Goal: Information Seeking & Learning: Check status

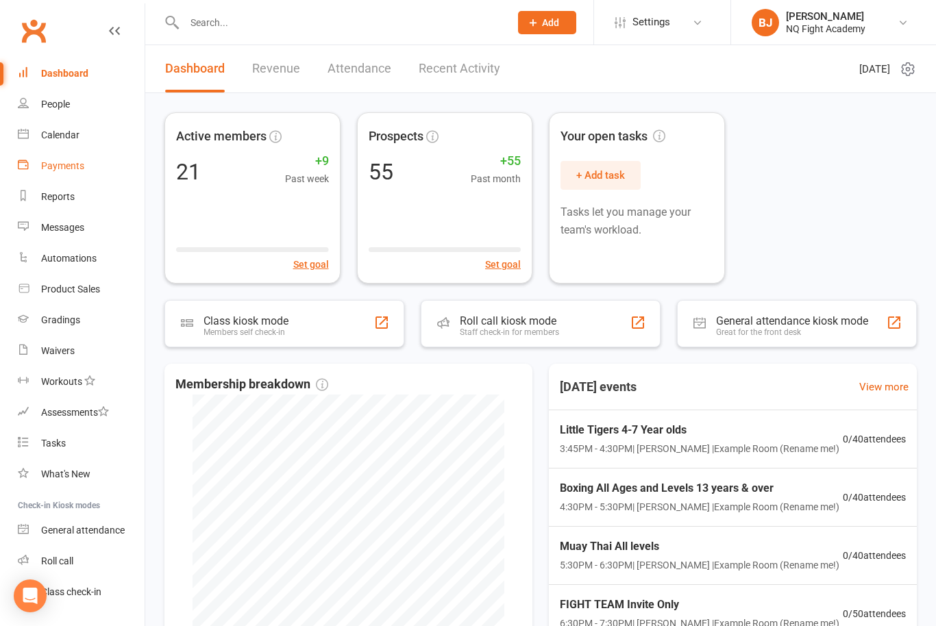
click at [66, 166] on div "Payments" at bounding box center [62, 165] width 43 height 11
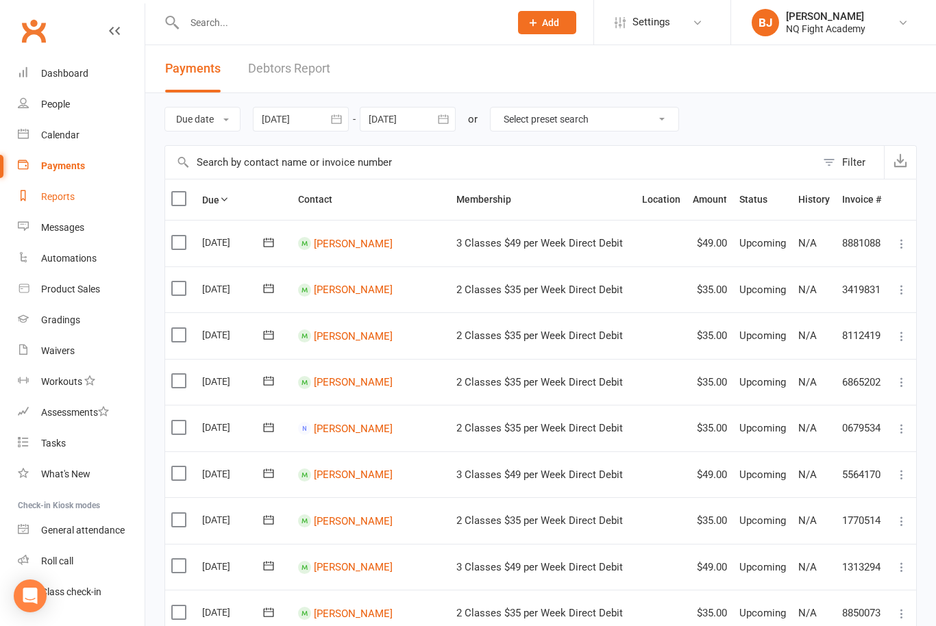
click at [68, 195] on div "Reports" at bounding box center [58, 196] width 34 height 11
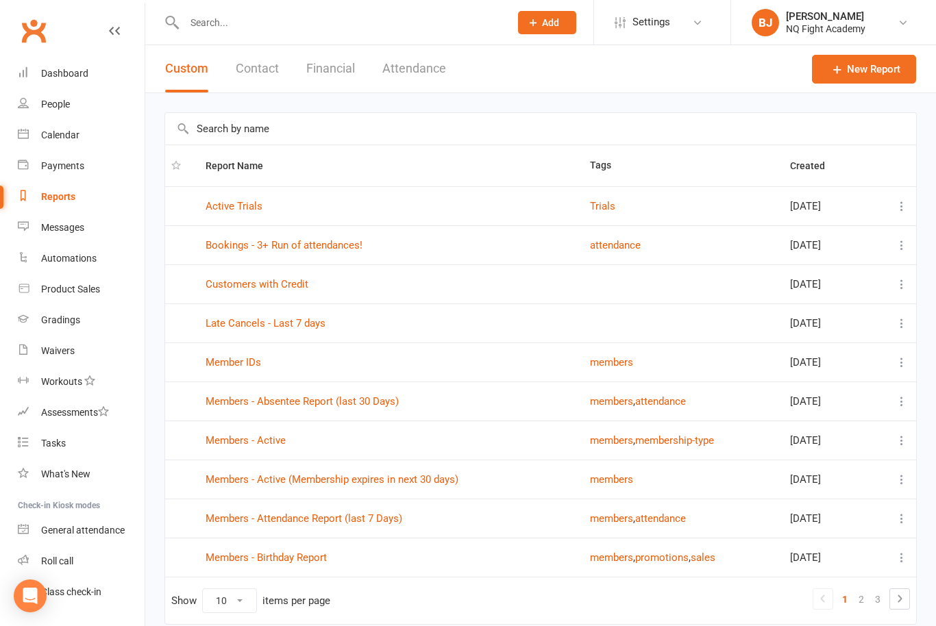
click at [256, 82] on button "Contact" at bounding box center [257, 68] width 43 height 47
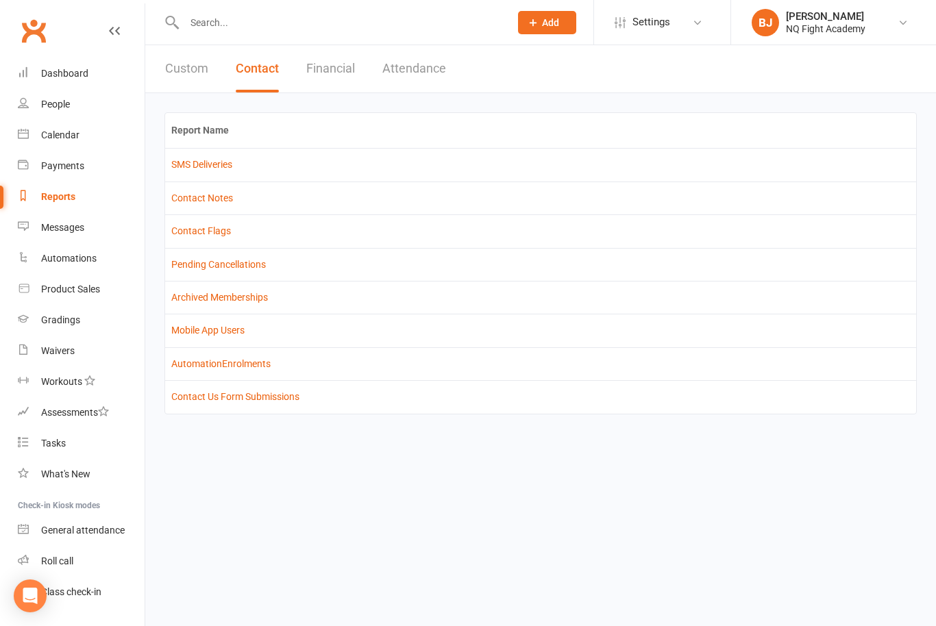
click at [340, 76] on button "Financial" at bounding box center [330, 68] width 49 height 47
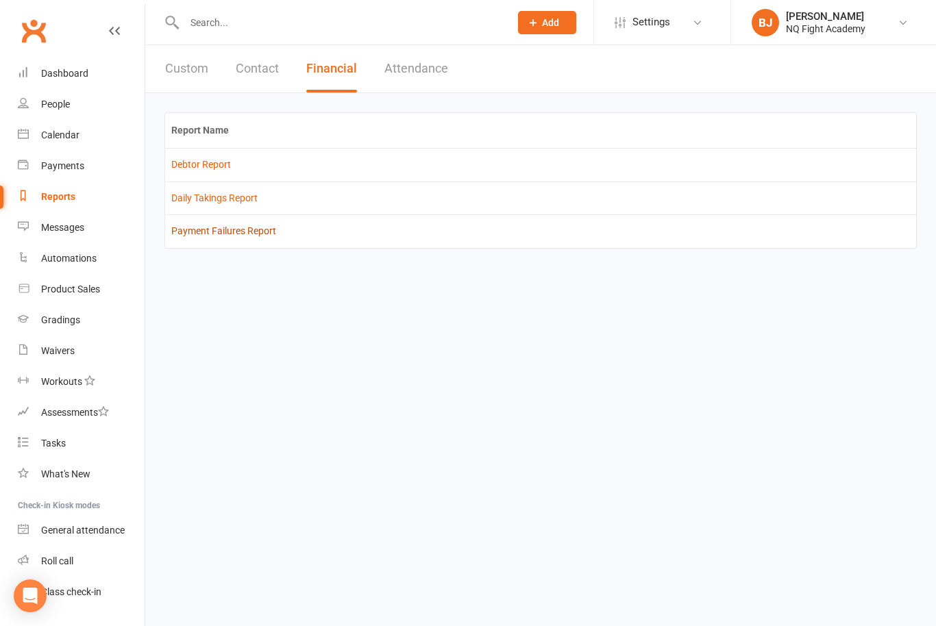
click at [225, 234] on link "Payment Failures Report" at bounding box center [223, 230] width 105 height 11
click at [208, 201] on link "Daily Takings Report" at bounding box center [214, 197] width 86 height 11
click at [216, 165] on link "Debtor Report" at bounding box center [201, 164] width 60 height 11
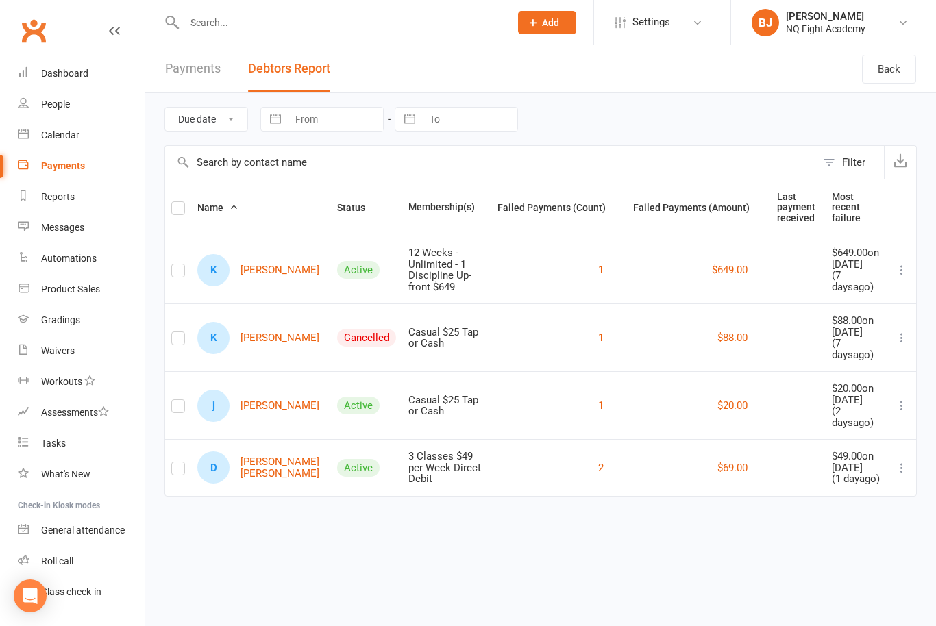
scroll to position [13, 0]
click at [77, 84] on link "Dashboard" at bounding box center [81, 73] width 127 height 31
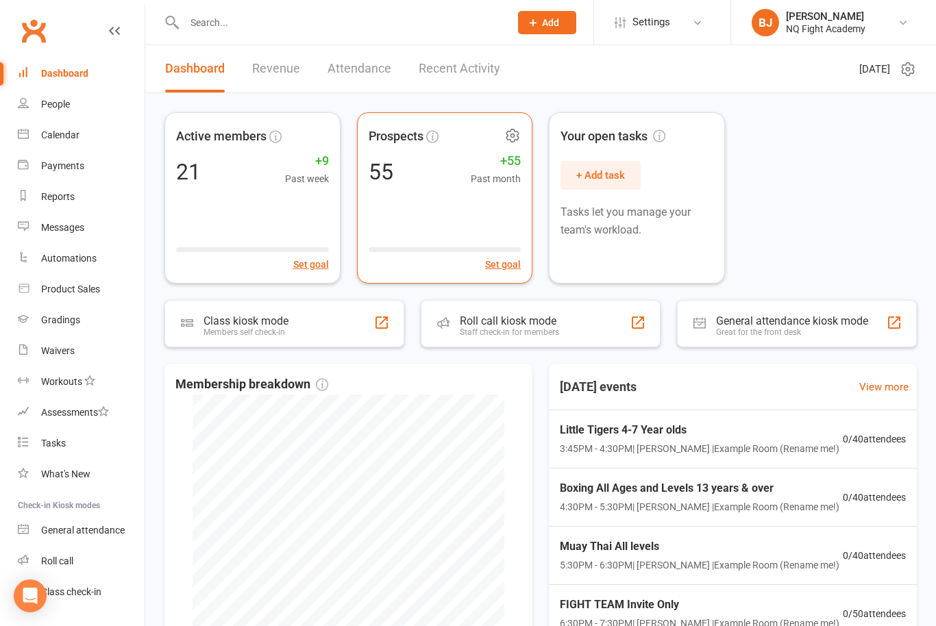
click at [447, 203] on div "Prospects 55 +55 Past month Set goal" at bounding box center [445, 197] width 176 height 171
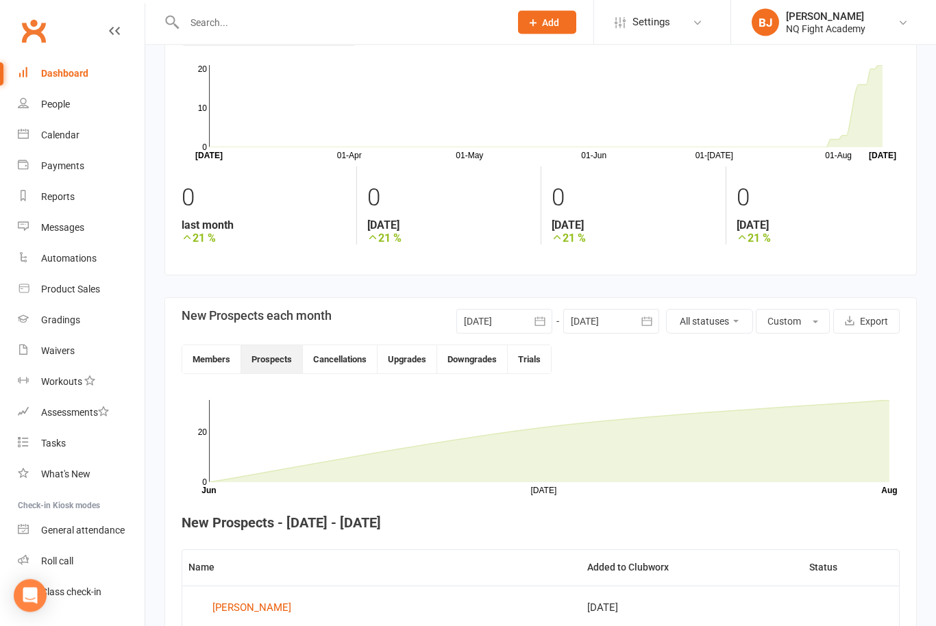
scroll to position [77, 0]
